Goal: Use online tool/utility: Utilize a website feature to perform a specific function

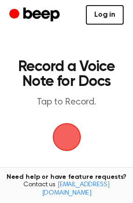
click at [103, 19] on link "Log in" at bounding box center [105, 15] width 38 height 20
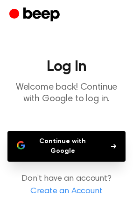
click at [75, 142] on button "Continue with Google" at bounding box center [66, 146] width 118 height 31
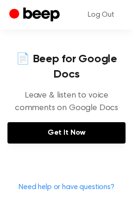
scroll to position [425, 0]
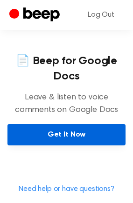
click at [73, 132] on link "Get It Now" at bounding box center [66, 134] width 118 height 21
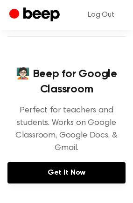
scroll to position [0, 0]
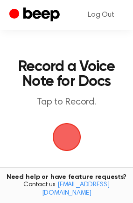
scroll to position [32, 0]
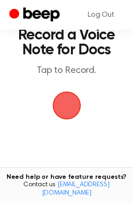
click at [60, 110] on span "button" at bounding box center [66, 106] width 30 height 30
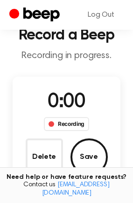
scroll to position [69, 0]
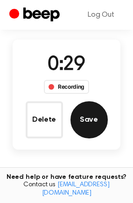
click at [91, 119] on button "Save" at bounding box center [88, 119] width 37 height 37
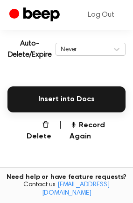
scroll to position [209, 0]
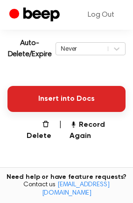
click at [93, 96] on button "Insert into Docs" at bounding box center [66, 99] width 118 height 26
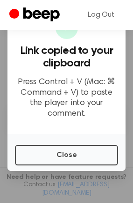
scroll to position [190, 0]
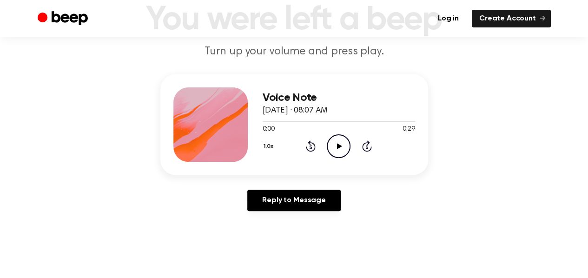
scroll to position [90, 0]
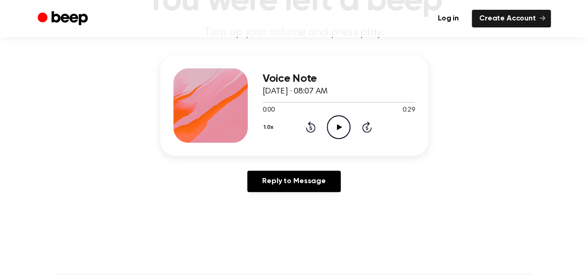
click at [338, 130] on icon "Play Audio" at bounding box center [339, 127] width 24 height 24
click at [338, 130] on icon "Pause Audio" at bounding box center [339, 127] width 24 height 24
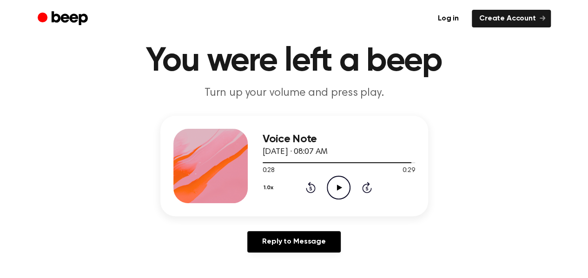
scroll to position [0, 0]
